Goal: Information Seeking & Learning: Learn about a topic

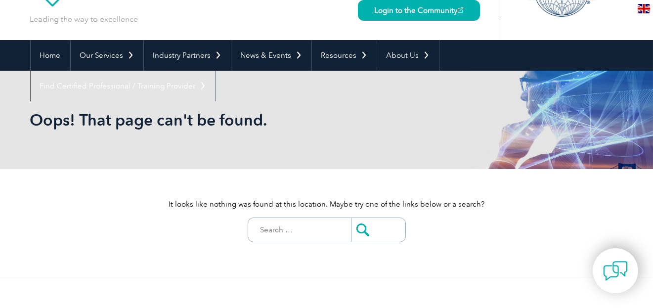
scroll to position [55, 0]
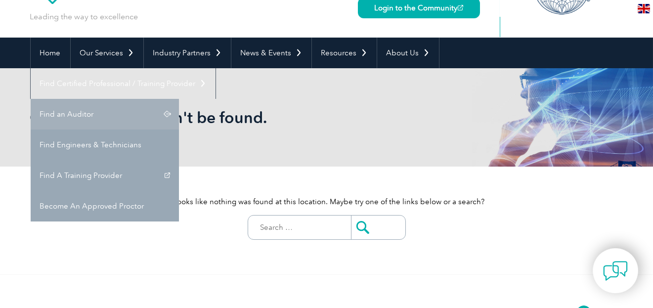
click at [179, 99] on link "Find an Auditor" at bounding box center [105, 114] width 148 height 31
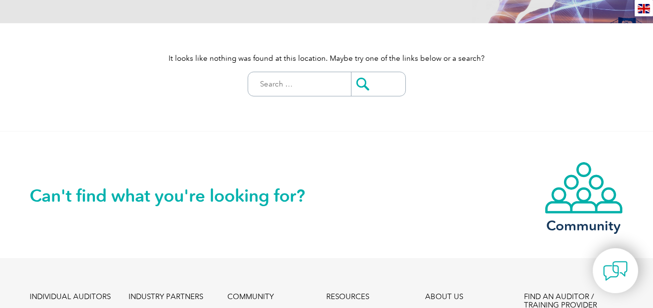
scroll to position [0, 0]
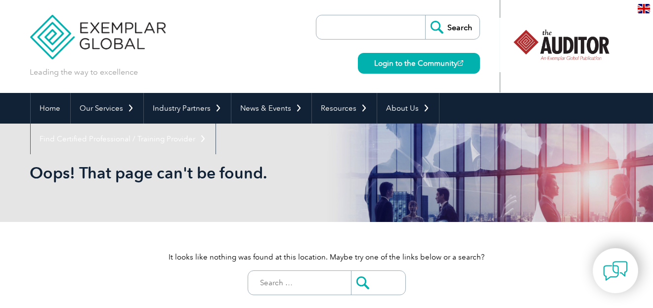
click at [87, 28] on img at bounding box center [98, 29] width 136 height 59
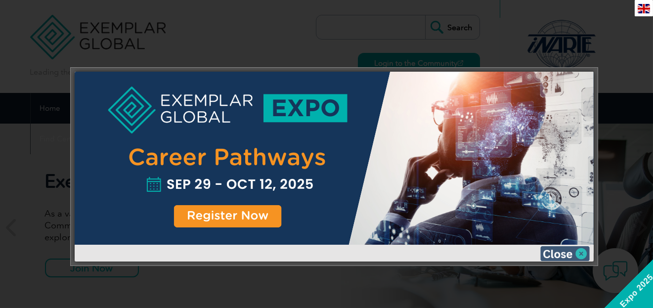
click at [555, 255] on img at bounding box center [564, 253] width 49 height 15
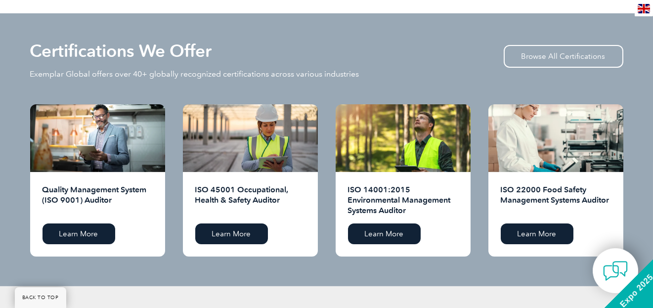
scroll to position [964, 0]
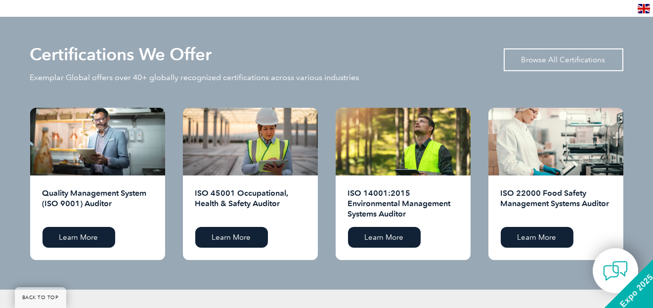
click at [545, 66] on link "Browse All Certifications" at bounding box center [563, 59] width 120 height 23
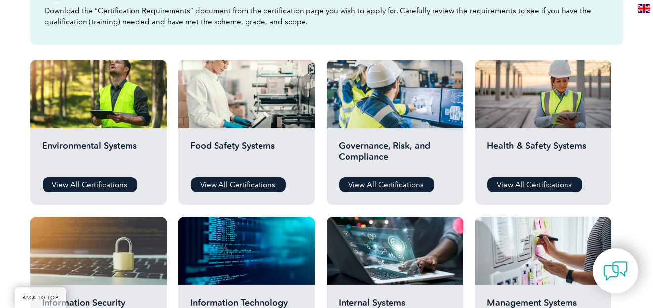
scroll to position [319, 0]
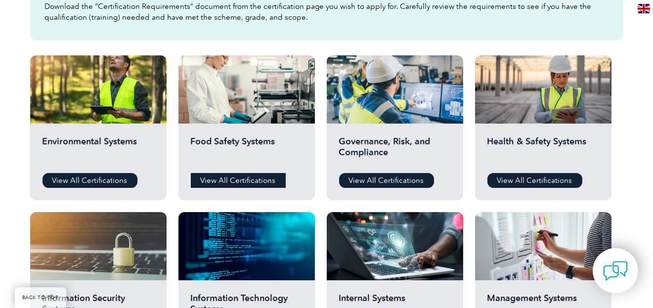
click at [236, 183] on link "View All Certifications" at bounding box center [238, 180] width 95 height 15
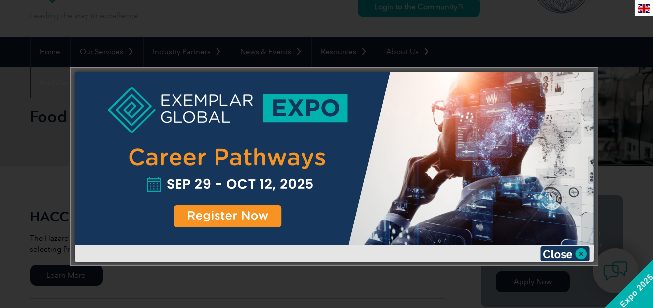
scroll to position [57, 0]
drag, startPoint x: 550, startPoint y: 250, endPoint x: 564, endPoint y: 247, distance: 14.7
click at [564, 247] on img at bounding box center [564, 253] width 49 height 15
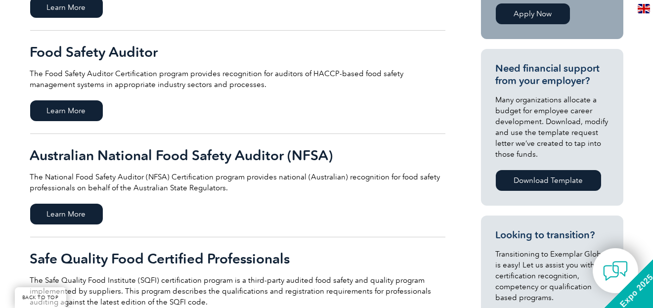
scroll to position [321, 0]
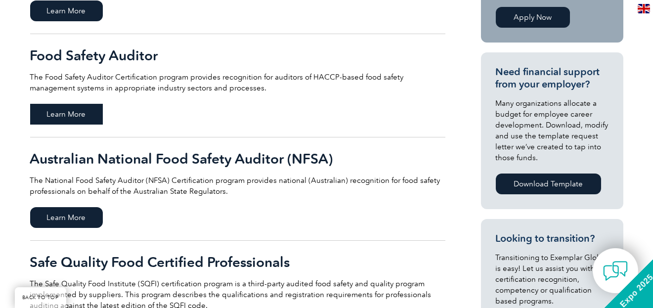
click at [87, 113] on span "Learn More" at bounding box center [66, 114] width 73 height 21
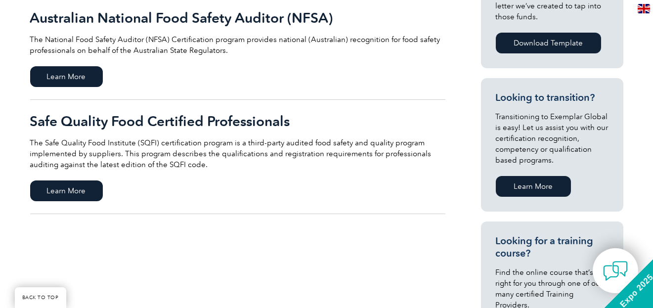
scroll to position [462, 0]
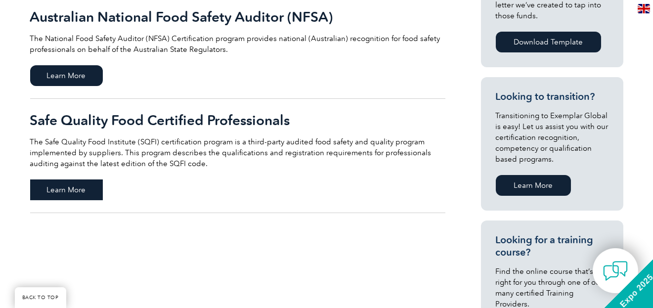
click at [64, 188] on span "Learn More" at bounding box center [66, 189] width 73 height 21
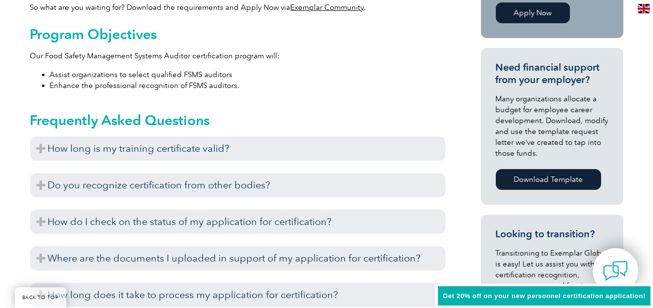
scroll to position [396, 0]
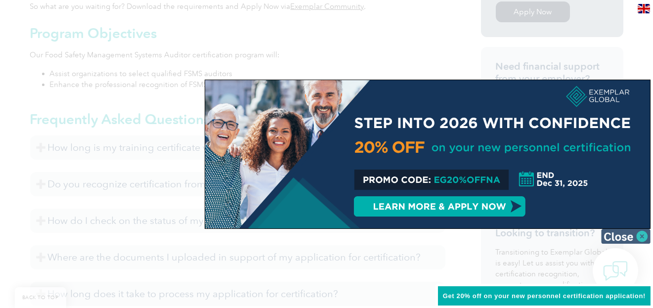
click at [615, 232] on img at bounding box center [625, 236] width 49 height 15
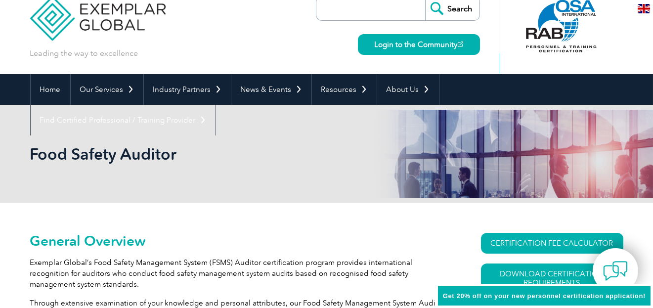
scroll to position [16, 0]
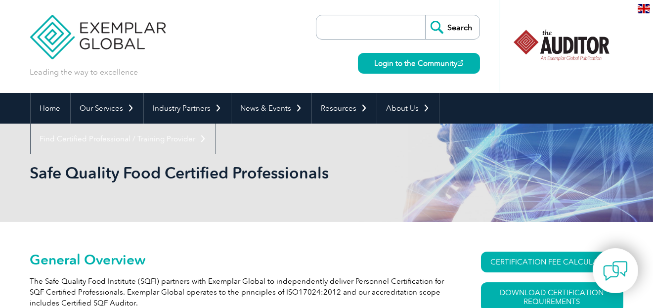
click at [379, 31] on input "search" at bounding box center [373, 27] width 104 height 24
type input "fssc"
click at [425, 15] on input "Search" at bounding box center [452, 27] width 54 height 24
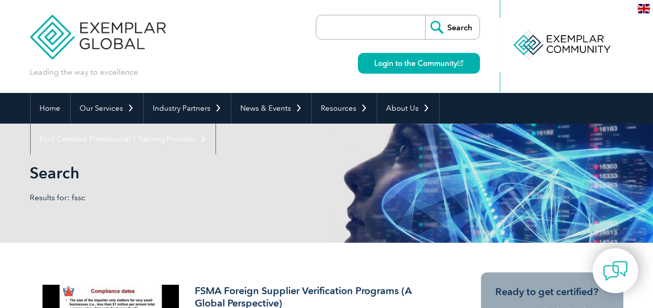
click at [96, 25] on img at bounding box center [98, 29] width 136 height 59
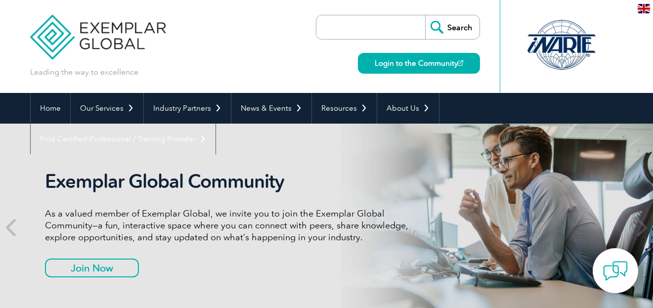
click at [351, 26] on input "search" at bounding box center [373, 27] width 104 height 24
type input "esg"
click at [425, 15] on input "Search" at bounding box center [452, 27] width 54 height 24
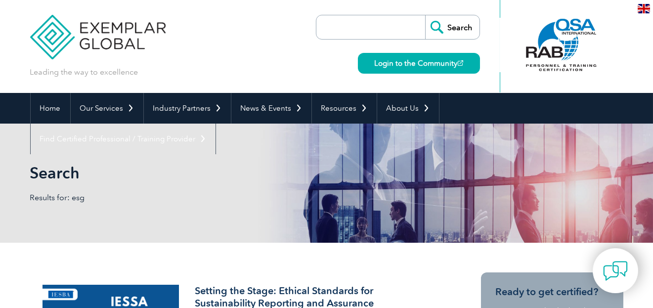
click at [343, 30] on input "search" at bounding box center [373, 27] width 104 height 24
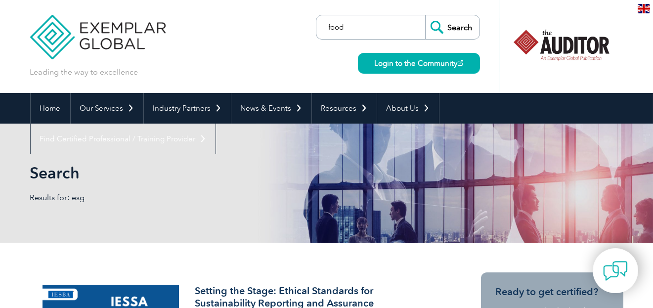
type input "food"
click at [425, 15] on input "Search" at bounding box center [452, 27] width 54 height 24
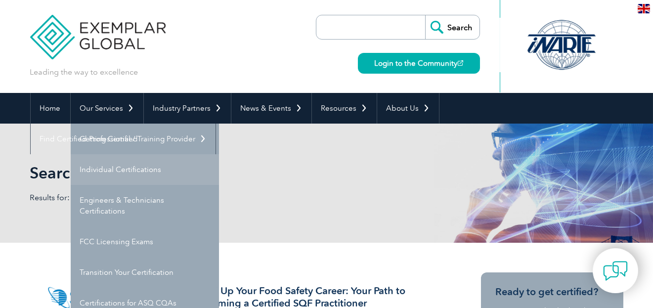
click at [105, 176] on link "Individual Certifications" at bounding box center [145, 169] width 148 height 31
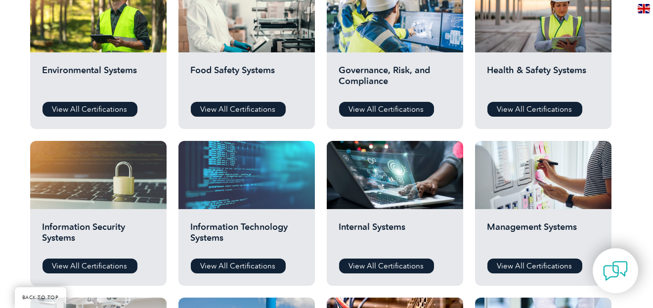
scroll to position [392, 0]
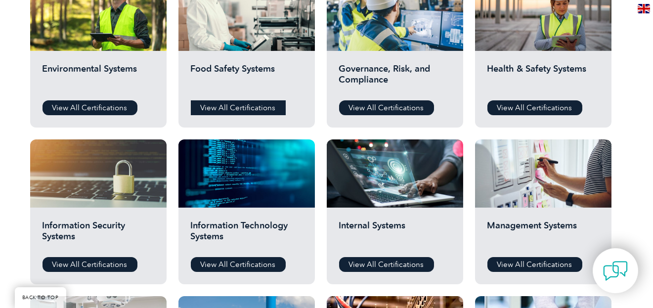
click at [236, 100] on link "View All Certifications" at bounding box center [238, 107] width 95 height 15
